Goal: Task Accomplishment & Management: Manage account settings

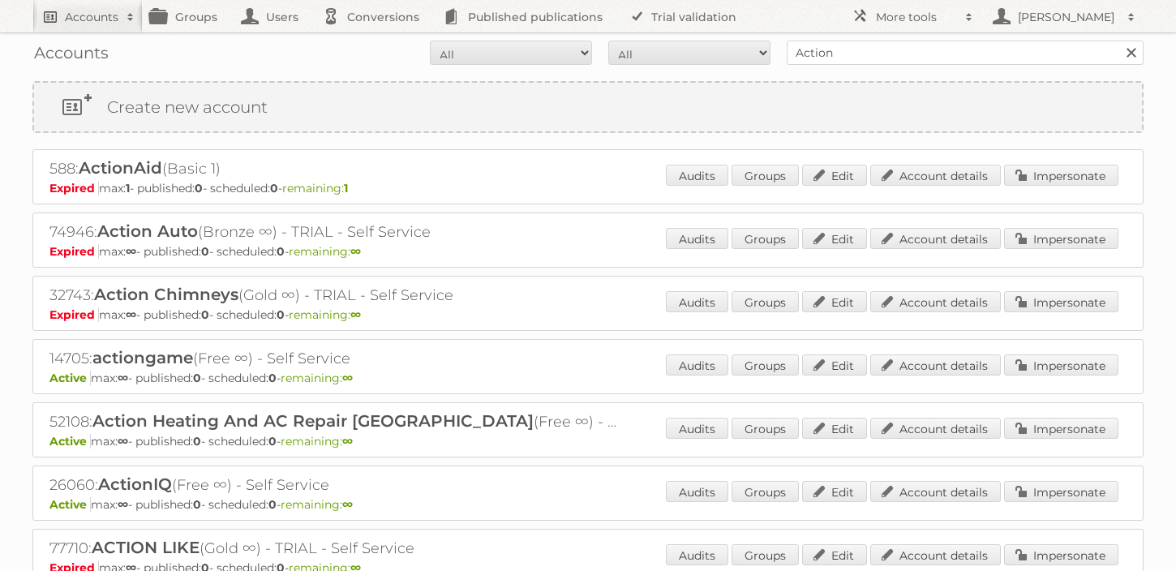
click at [87, 24] on h2 "Accounts" at bounding box center [92, 17] width 54 height 16
type input"] "Noordhoff"
click at [374, 41] on input "Search" at bounding box center [386, 53] width 24 height 24
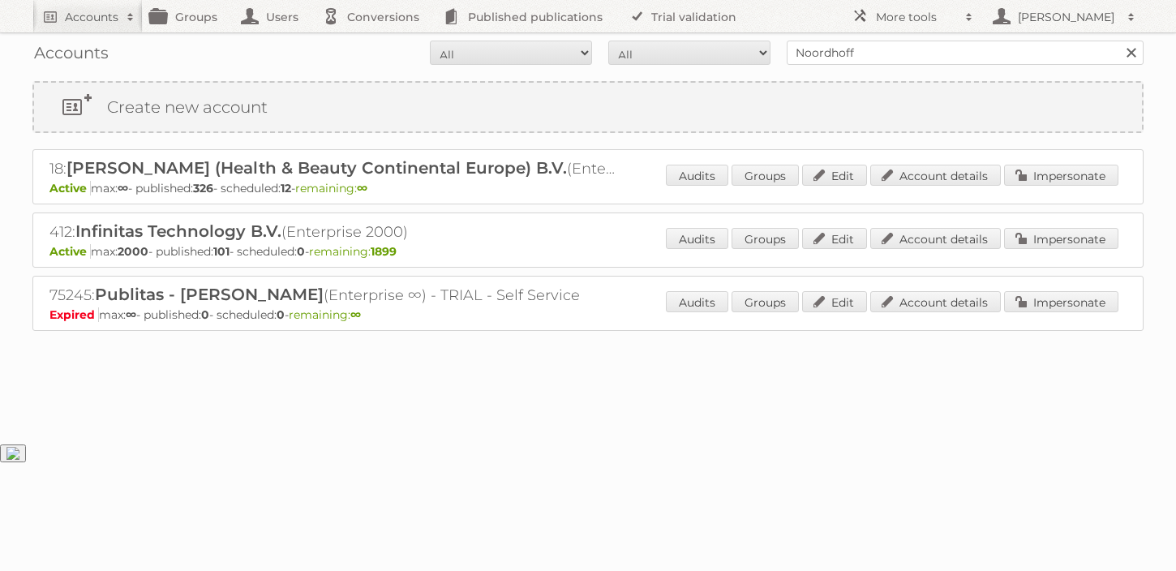
click at [921, 256] on p "Active max: 2000 - published: 101 - scheduled: 0 - remaining: 1899" at bounding box center [587, 251] width 1077 height 15
click at [922, 234] on link "Account details" at bounding box center [935, 238] width 131 height 21
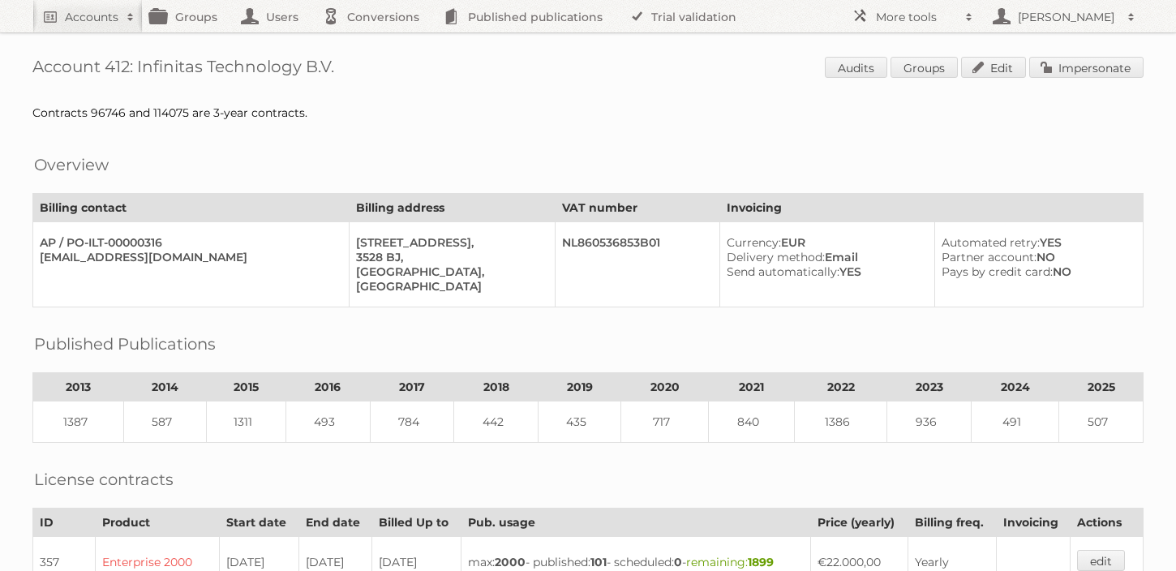
scroll to position [668, 0]
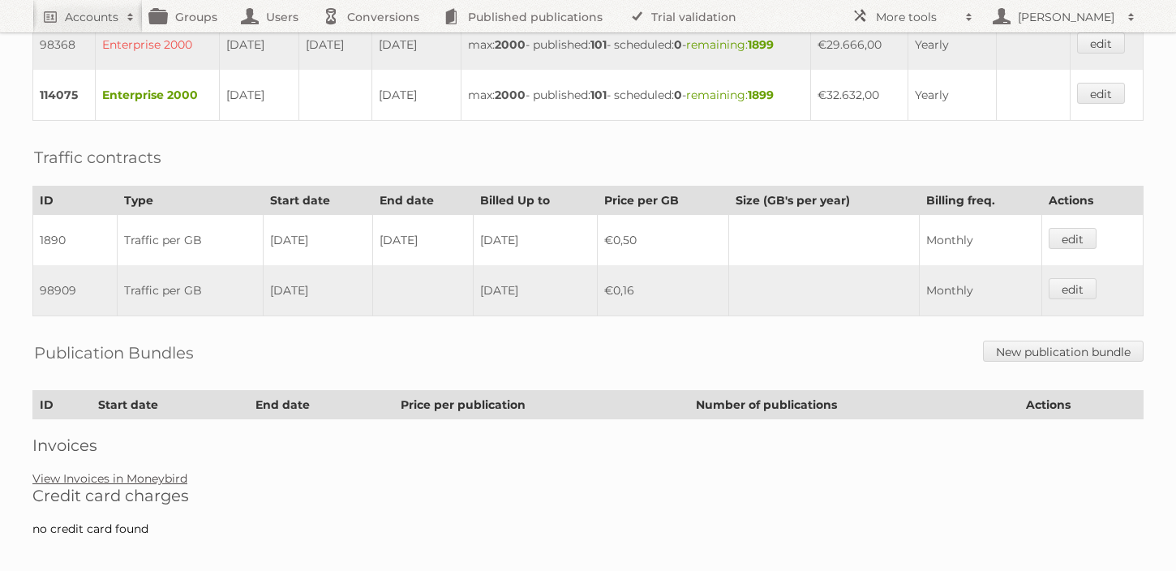
click at [111, 471] on link "View Invoices in Moneybird" at bounding box center [109, 478] width 155 height 15
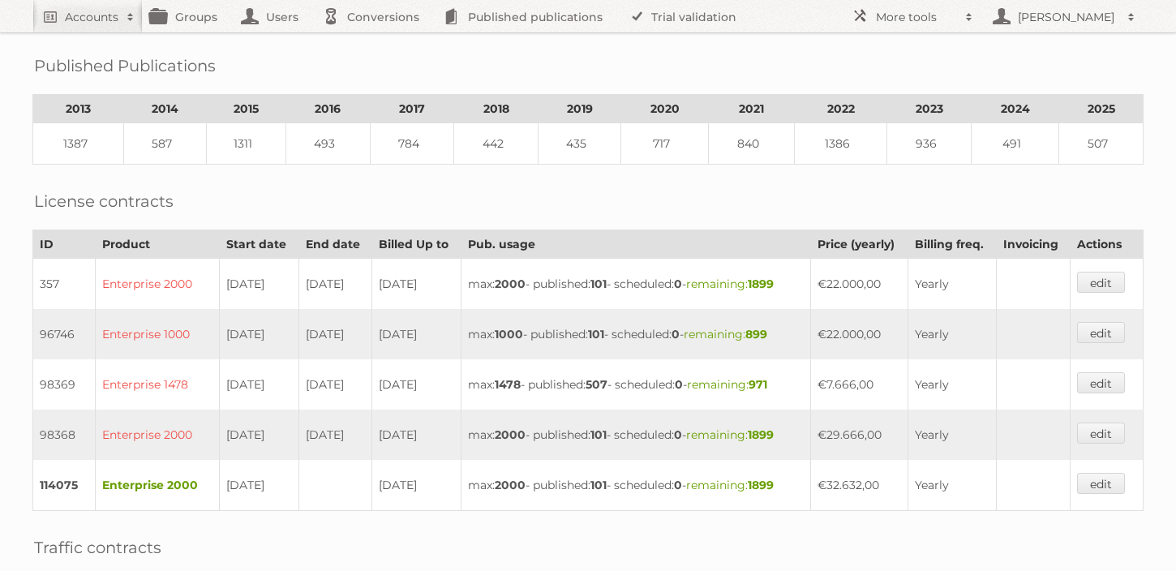
scroll to position [301, 0]
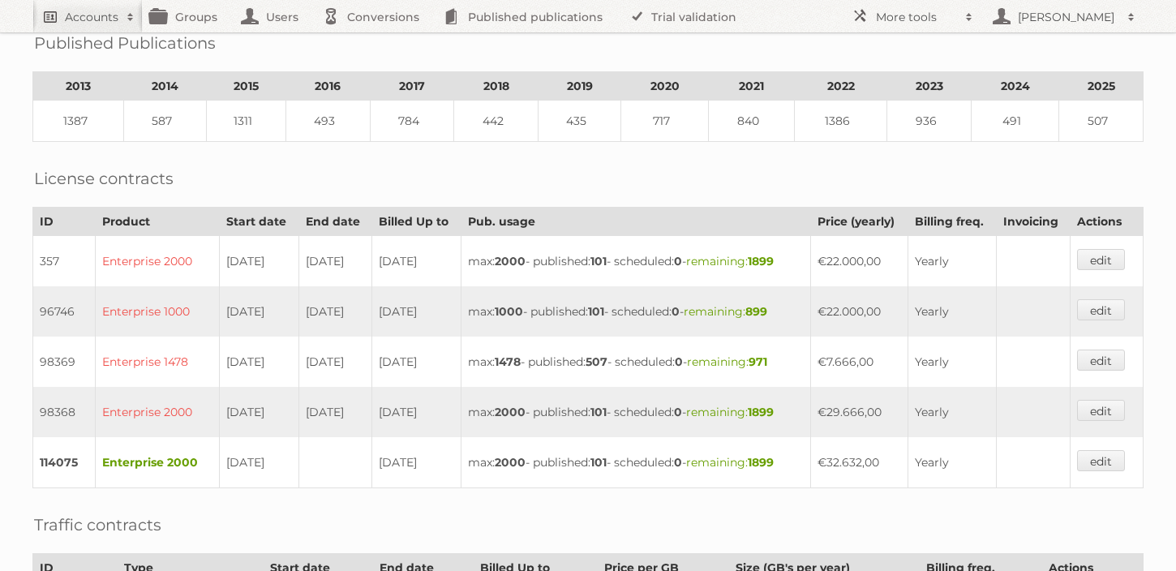
click at [71, 15] on h2 "Accounts" at bounding box center [92, 17] width 54 height 16
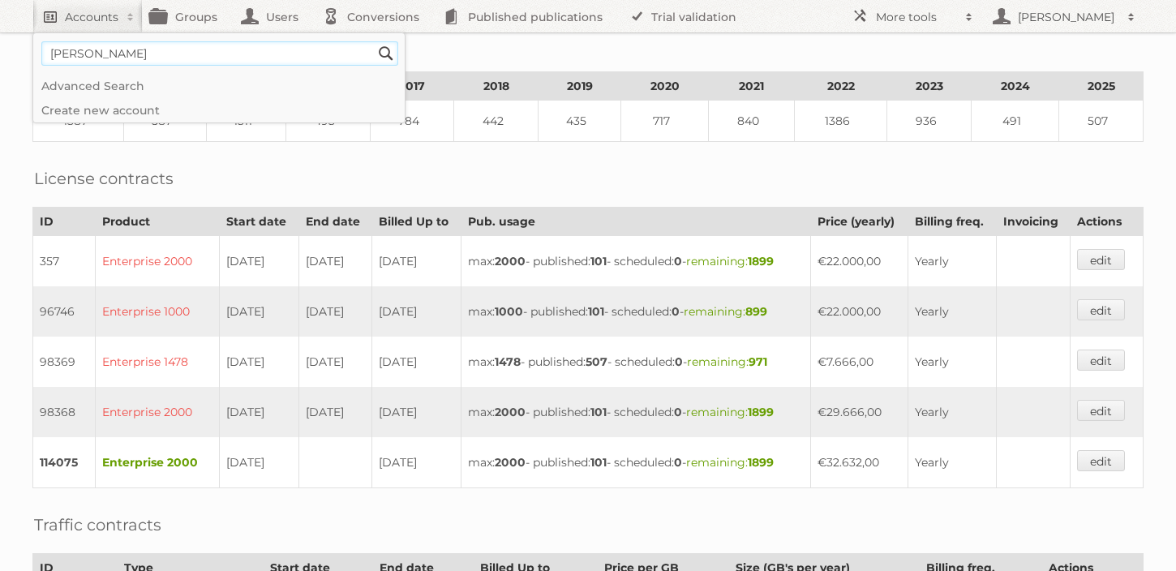
type input"] "Anna van toor"
click at [374, 41] on input "Search" at bounding box center [386, 53] width 24 height 24
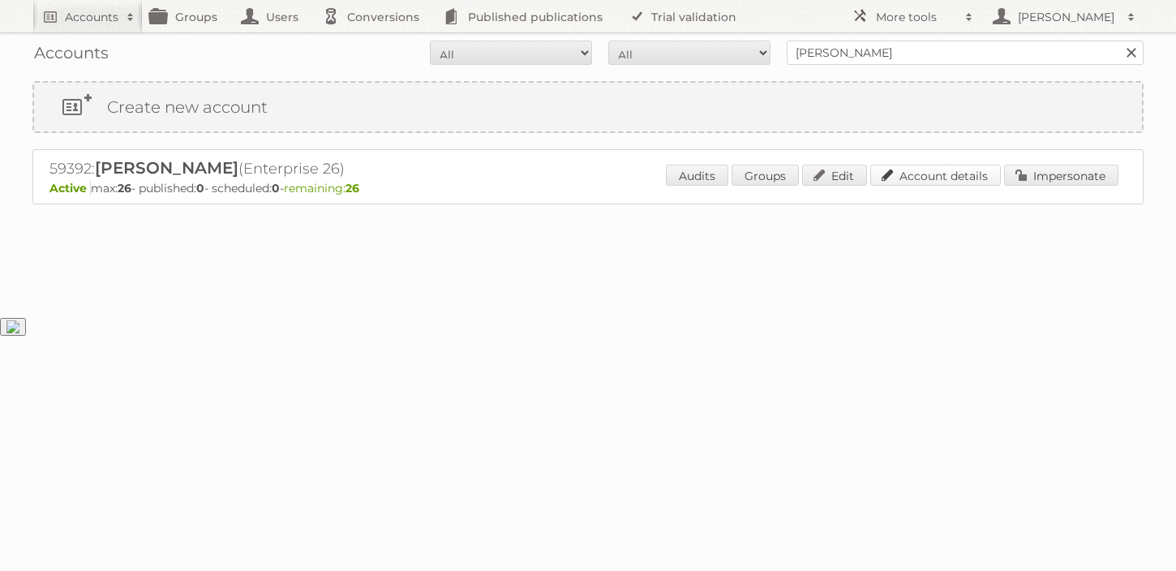
click at [917, 176] on link "Account details" at bounding box center [935, 175] width 131 height 21
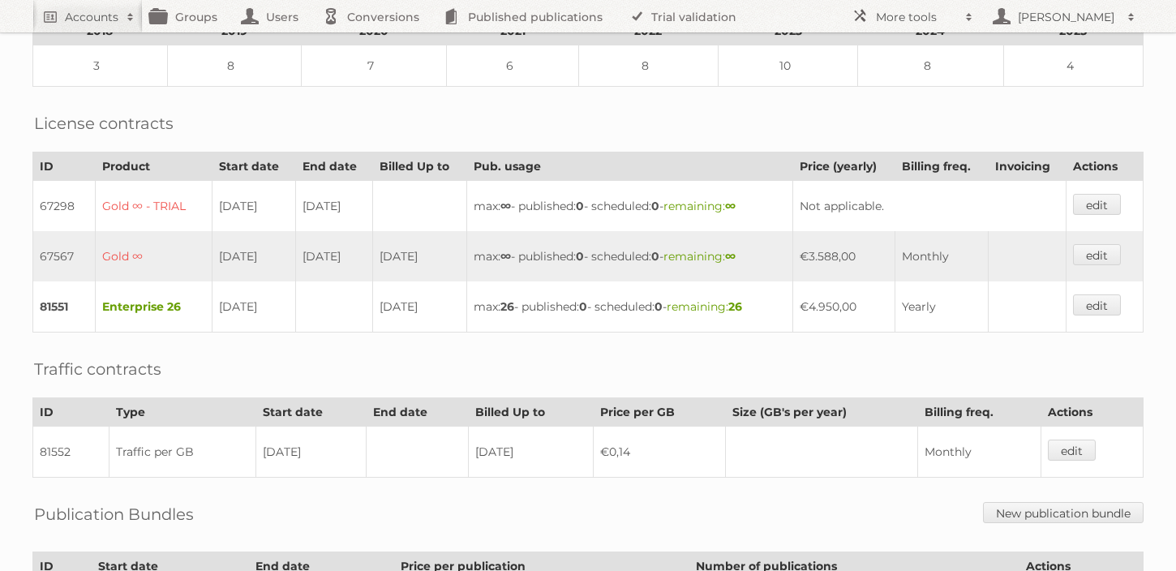
scroll to position [472, 0]
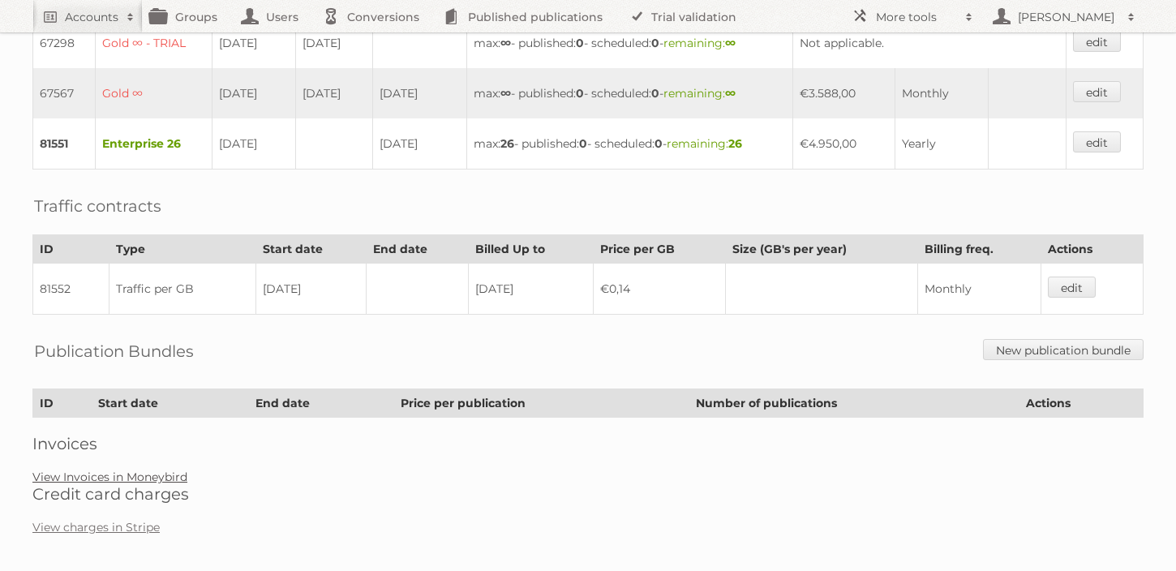
click at [93, 470] on link "View Invoices in Moneybird" at bounding box center [109, 477] width 155 height 15
click at [118, 14] on span at bounding box center [130, 17] width 24 height 16
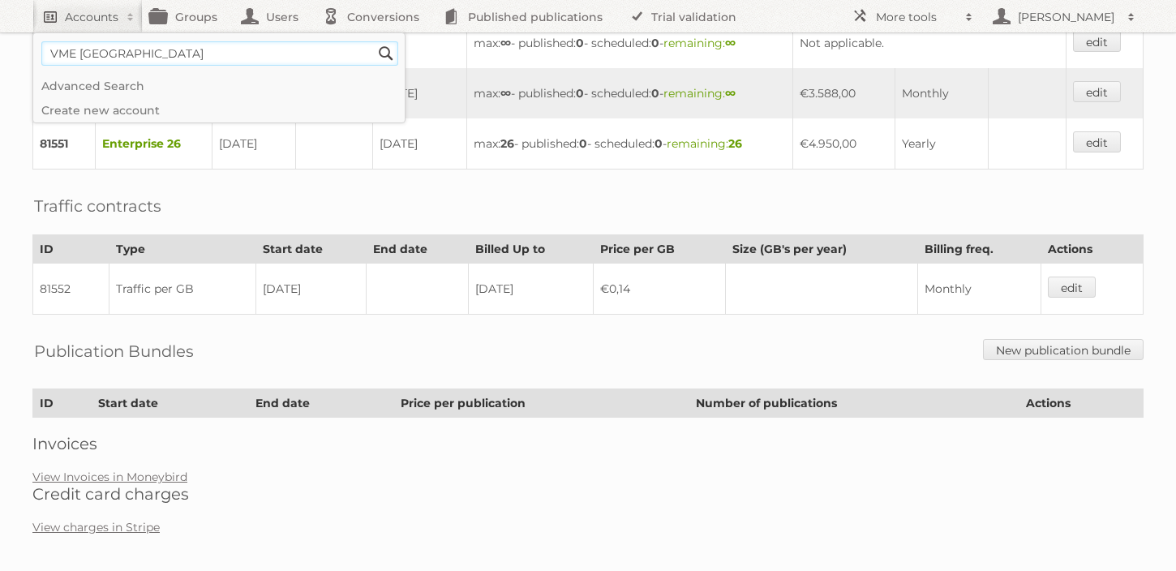
type input"] "VME Nederland"
click at [374, 41] on input "Search" at bounding box center [386, 53] width 24 height 24
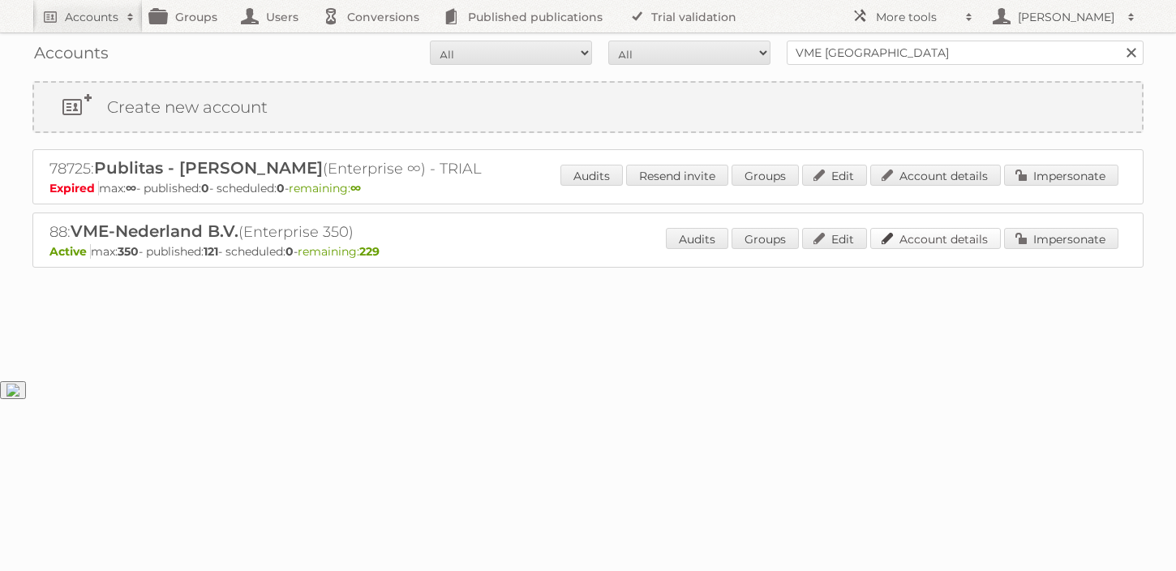
click at [935, 238] on link "Account details" at bounding box center [935, 238] width 131 height 21
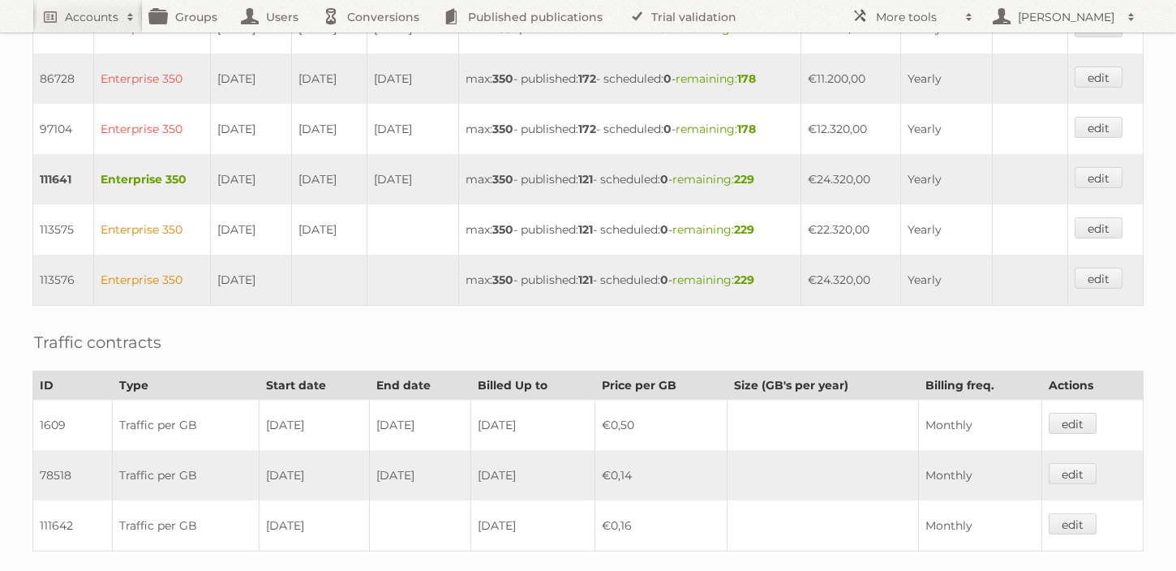
scroll to position [638, 0]
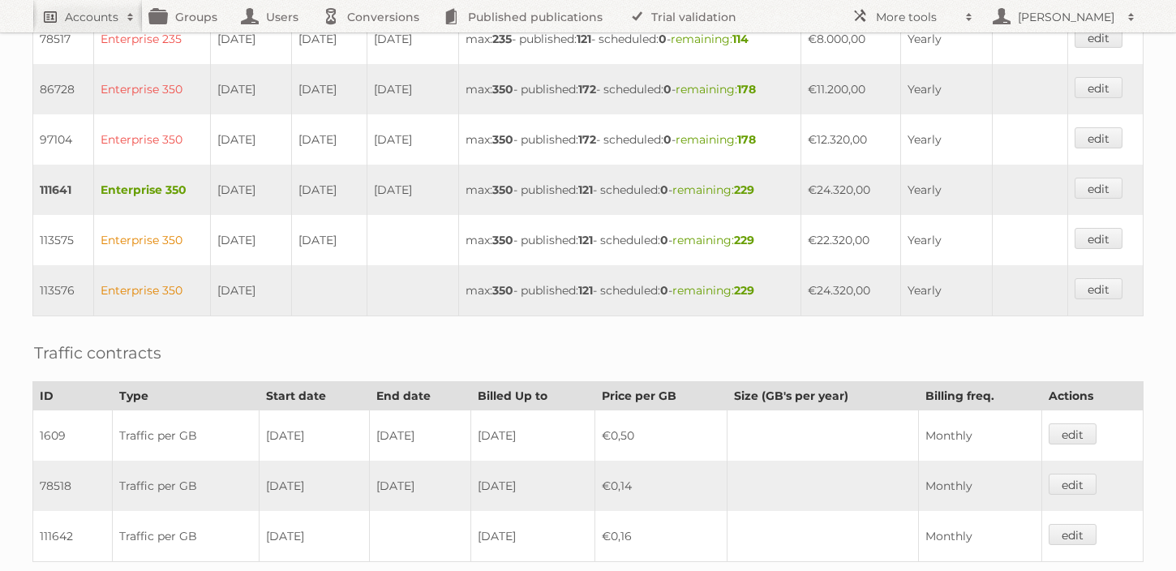
click at [97, 19] on h2 "Accounts" at bounding box center [92, 17] width 54 height 16
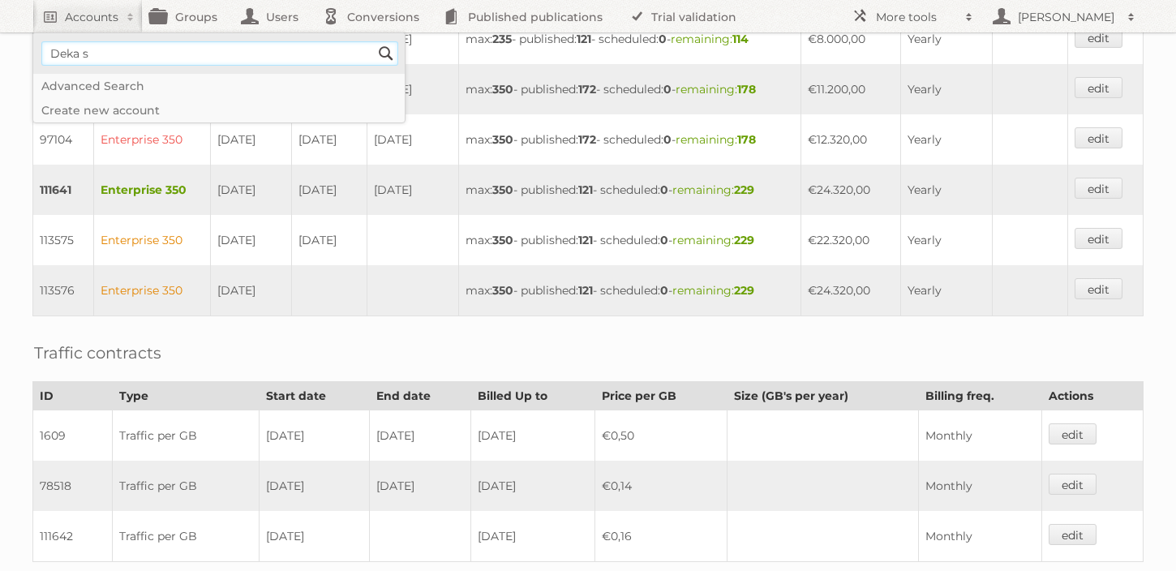
type input"] "Deka supermarkten"
click at [374, 41] on input "Search" at bounding box center [386, 53] width 24 height 24
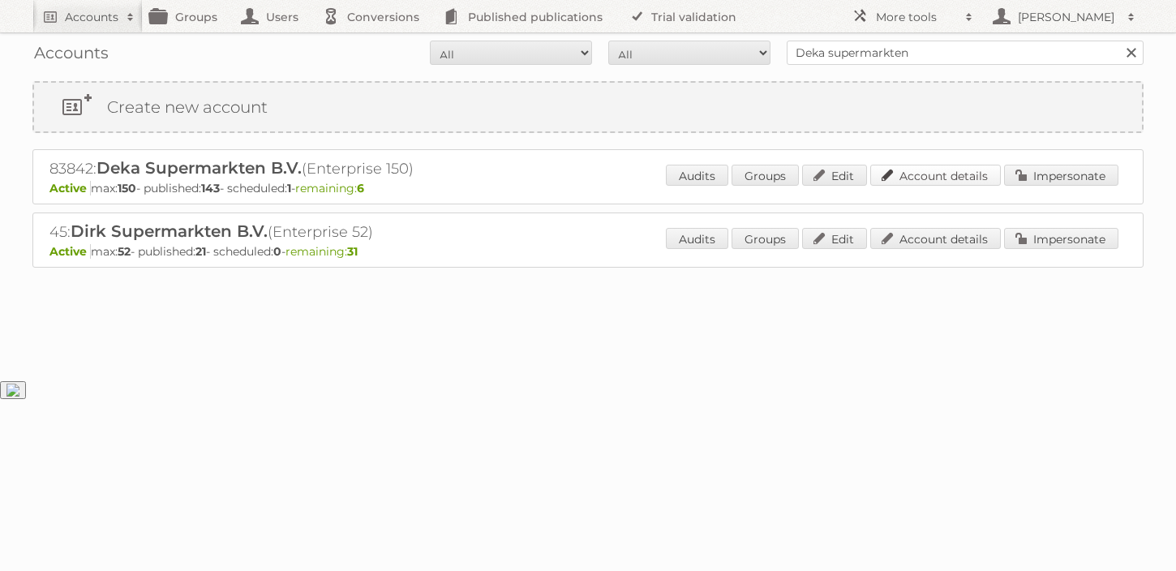
click at [944, 174] on link "Account details" at bounding box center [935, 175] width 131 height 21
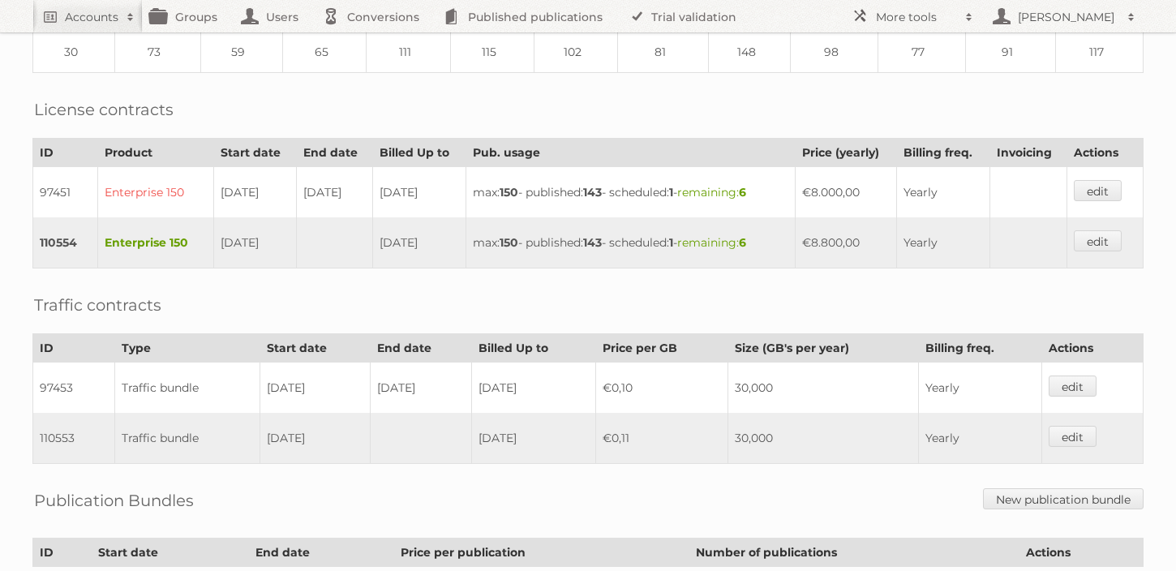
scroll to position [532, 0]
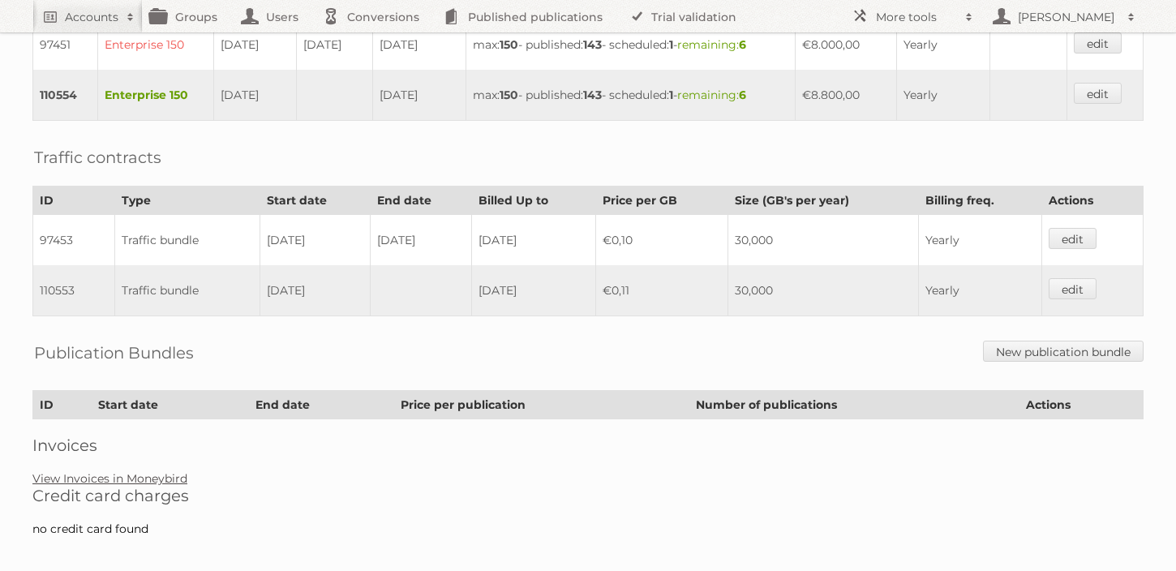
click at [142, 471] on link "View Invoices in Moneybird" at bounding box center [109, 478] width 155 height 15
click at [85, 15] on h2 "Accounts" at bounding box center [92, 17] width 54 height 16
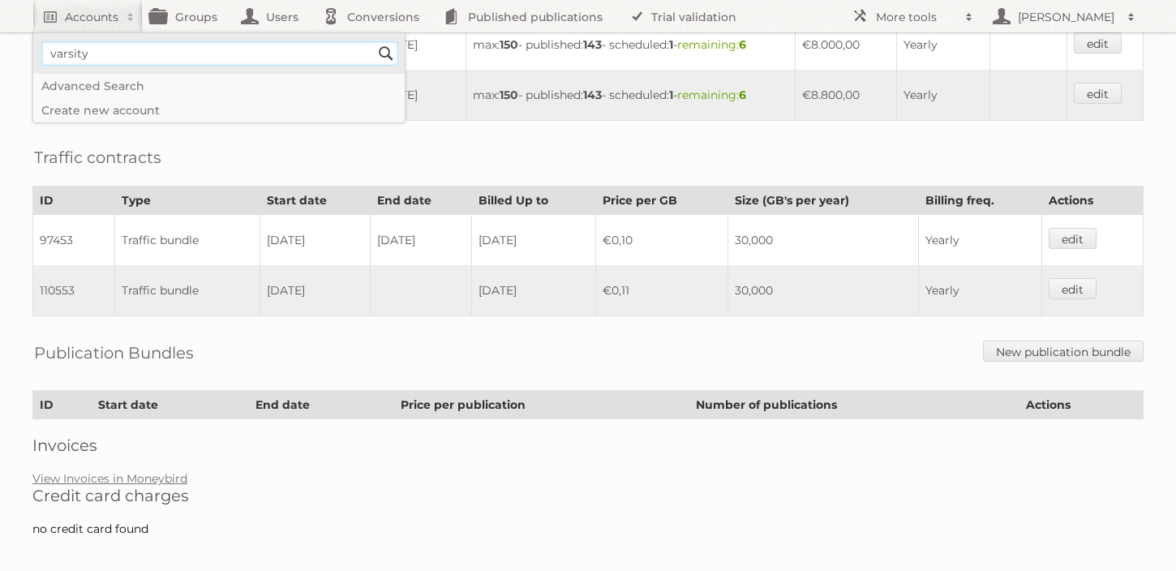
type input"] "Varsity Spirit"
click at [374, 41] on input "Search" at bounding box center [386, 53] width 24 height 24
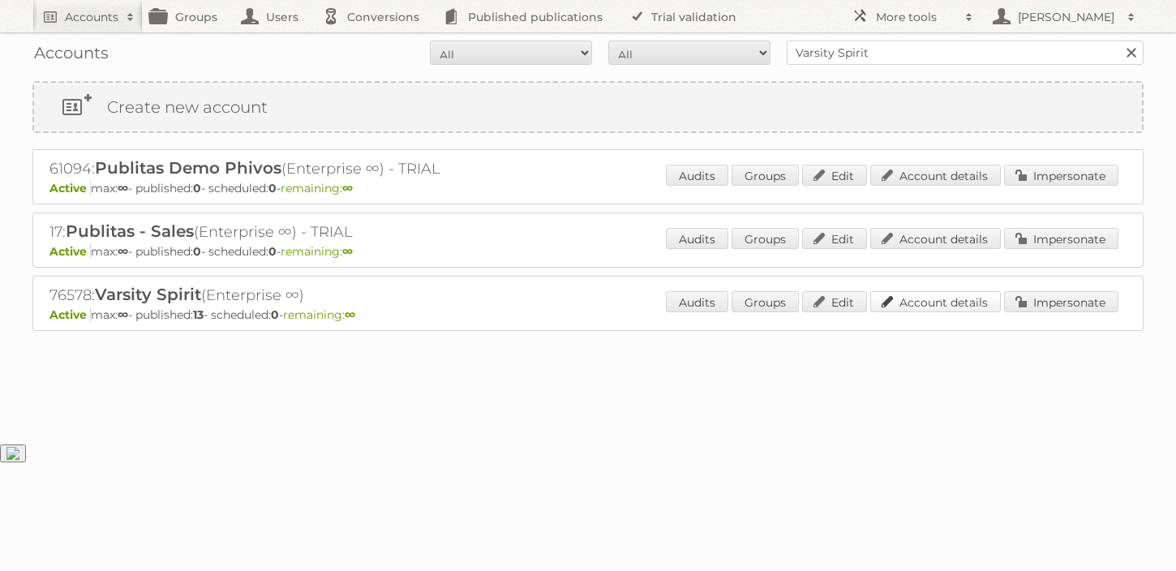
click at [942, 297] on link "Account details" at bounding box center [935, 301] width 131 height 21
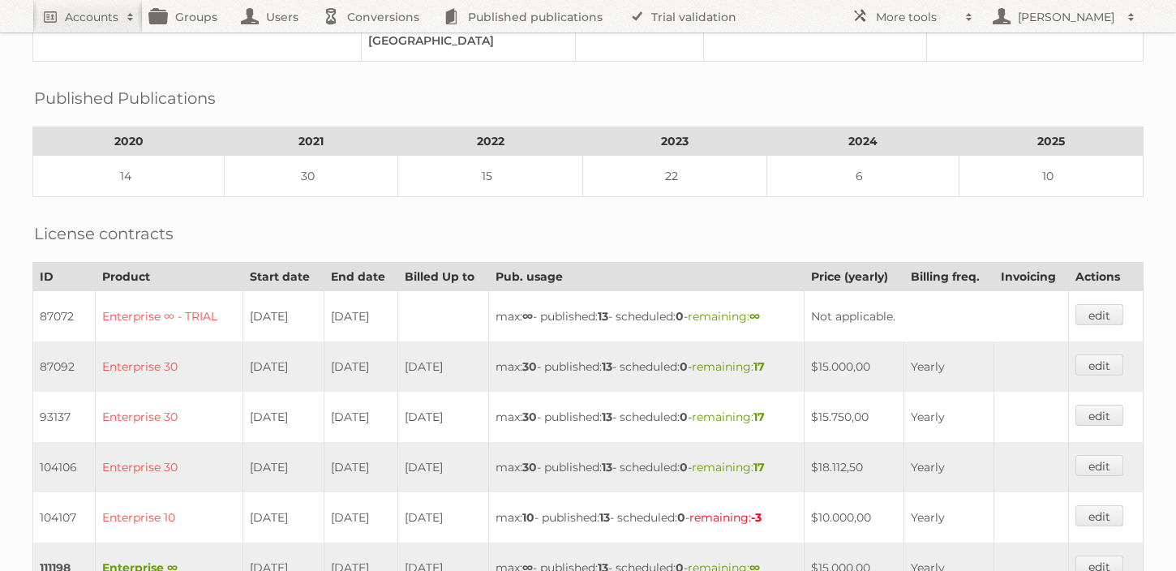
scroll to position [283, 0]
